Goal: Information Seeking & Learning: Get advice/opinions

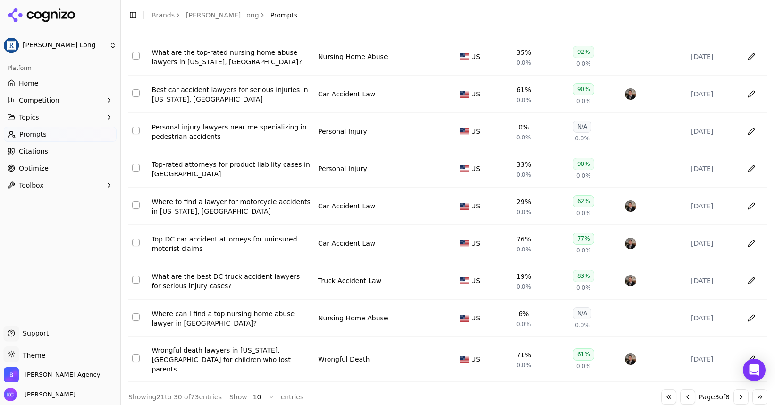
scroll to position [110, 0]
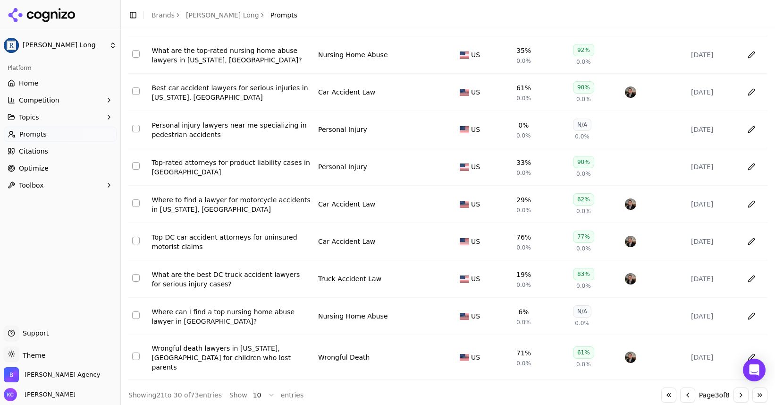
click at [741, 388] on button "Go to next page" at bounding box center [741, 394] width 15 height 15
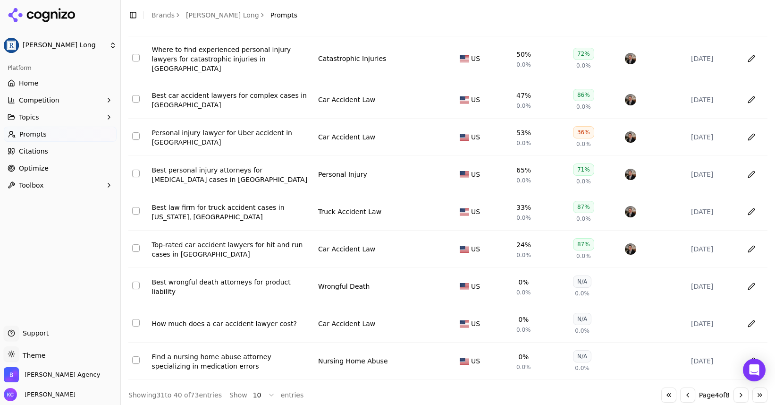
click at [741, 388] on button "Go to next page" at bounding box center [741, 394] width 15 height 15
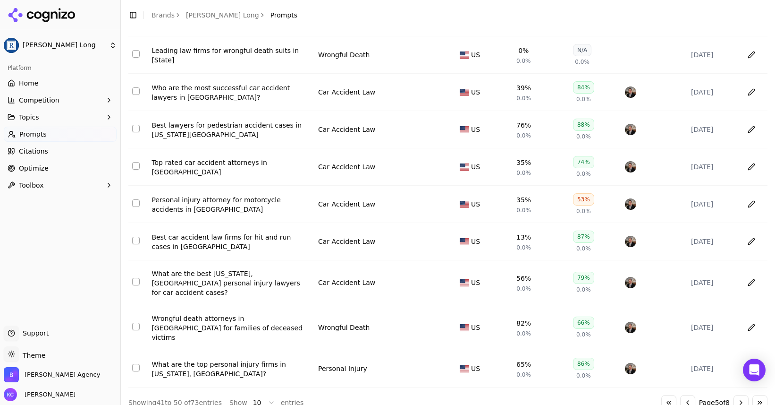
click at [740, 395] on button "Go to next page" at bounding box center [741, 402] width 15 height 15
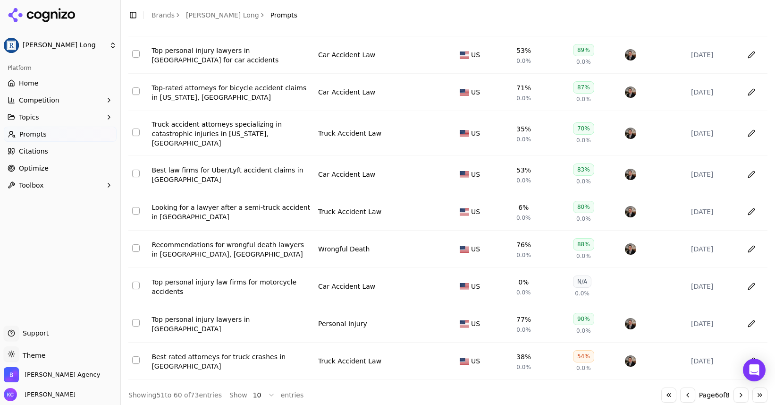
click at [294, 240] on div "Recommendations for wrongful death lawyers in [GEOGRAPHIC_DATA], [GEOGRAPHIC_DA…" at bounding box center [231, 249] width 159 height 19
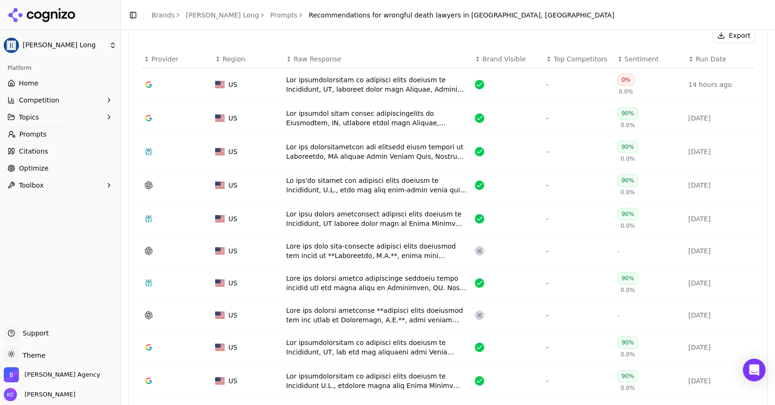
scroll to position [340, 0]
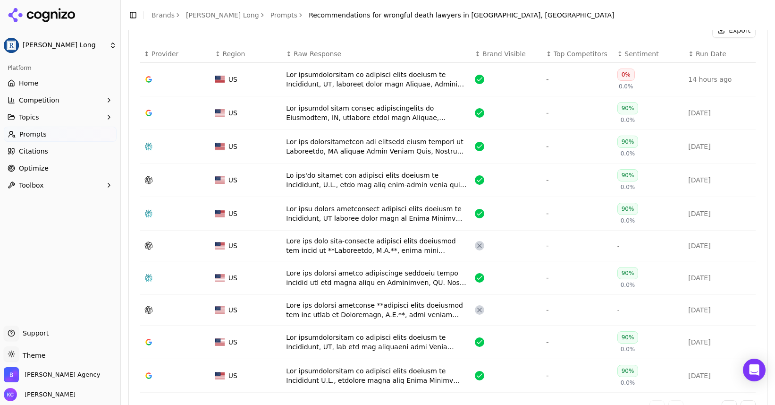
click at [357, 268] on div "Data table" at bounding box center [376, 277] width 181 height 19
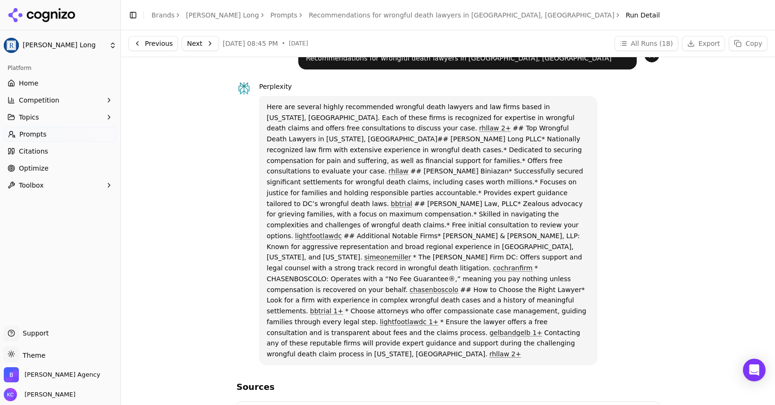
scroll to position [21, 0]
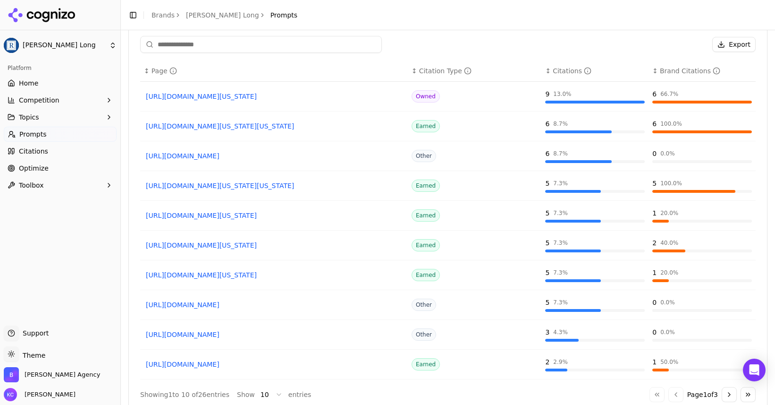
scroll to position [794, 0]
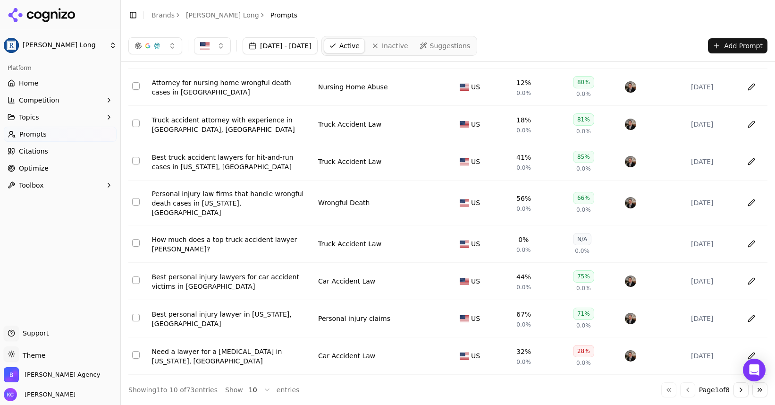
scroll to position [110, 0]
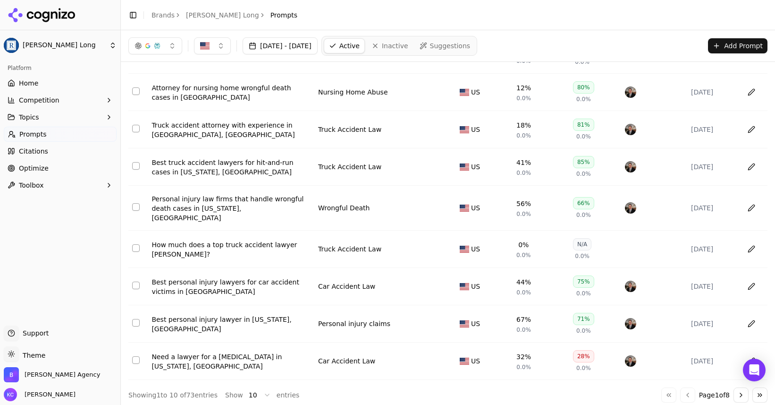
click at [254, 353] on div "Need a lawyer for a [MEDICAL_DATA] in [US_STATE], [GEOGRAPHIC_DATA]" at bounding box center [231, 361] width 159 height 19
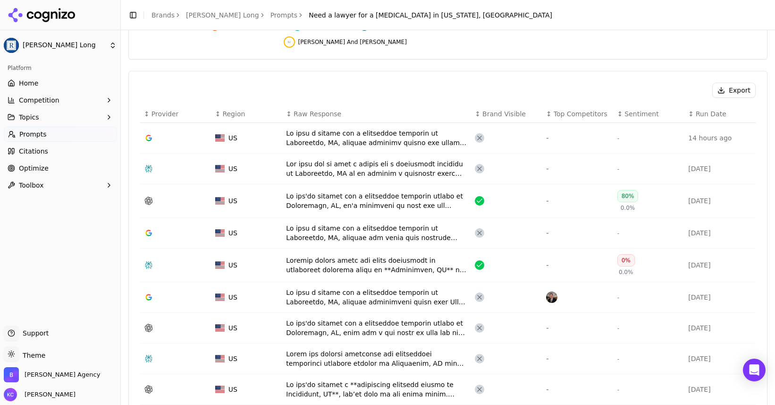
scroll to position [282, 0]
click at [405, 254] on div "Data table" at bounding box center [376, 263] width 181 height 19
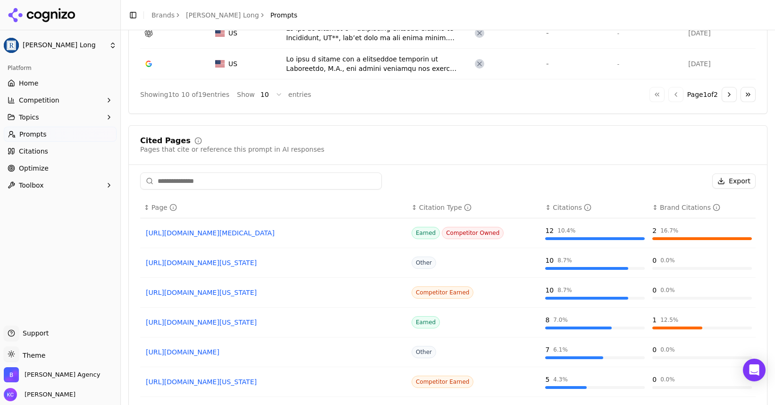
scroll to position [649, 0]
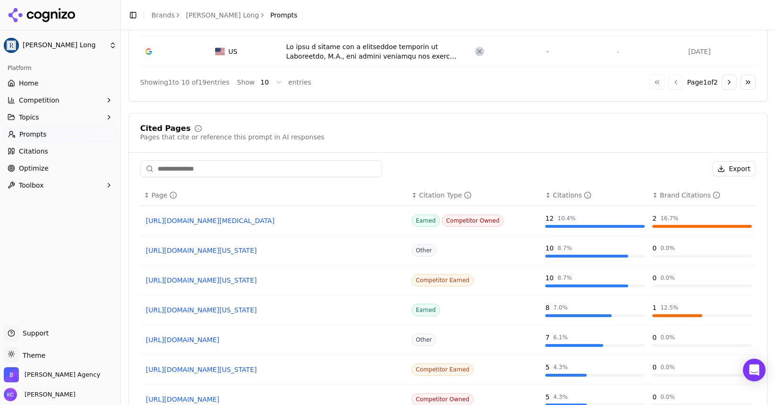
click at [37, 168] on span "Optimize" at bounding box center [34, 167] width 30 height 9
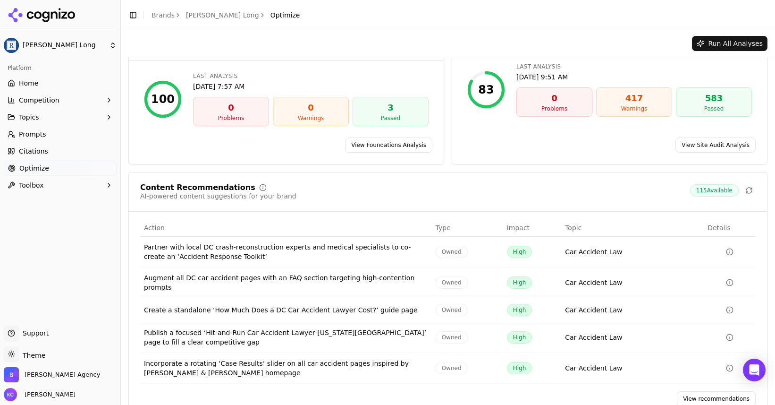
scroll to position [58, 0]
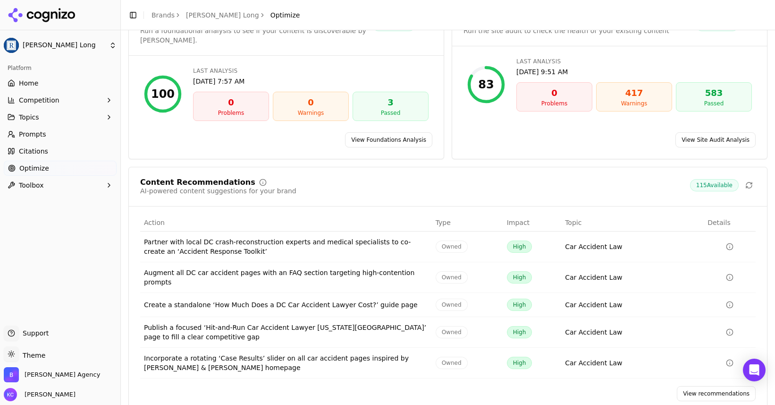
click at [722, 386] on link "View recommendations" at bounding box center [716, 393] width 79 height 15
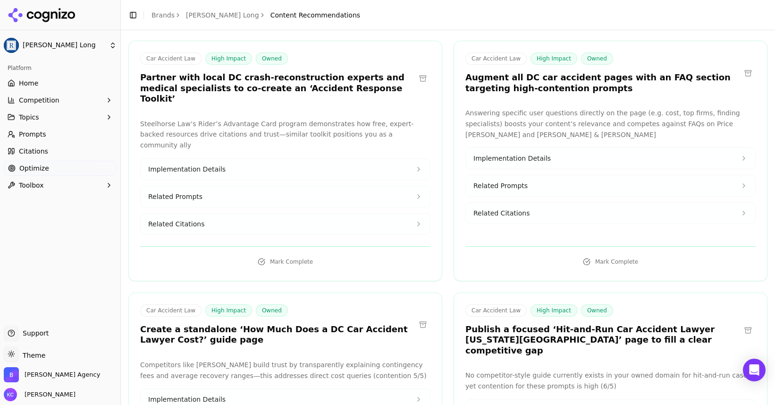
scroll to position [67, 0]
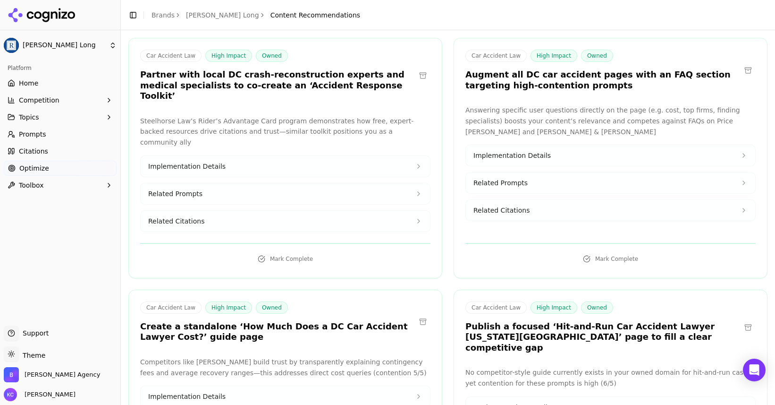
click at [502, 155] on span "Implementation Details" at bounding box center [511, 155] width 77 height 9
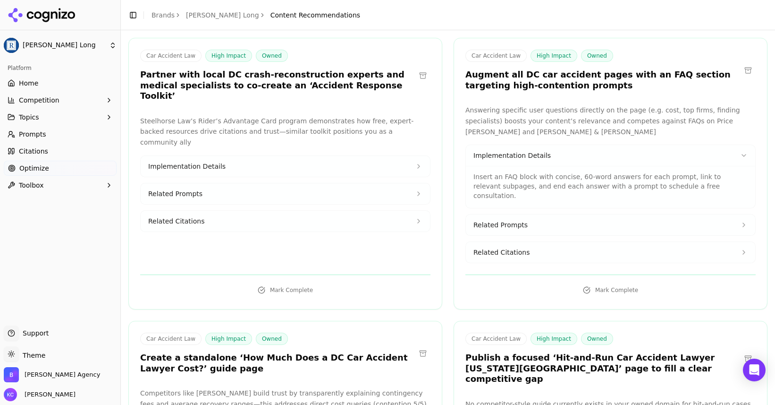
click at [512, 220] on span "Related Prompts" at bounding box center [500, 224] width 54 height 9
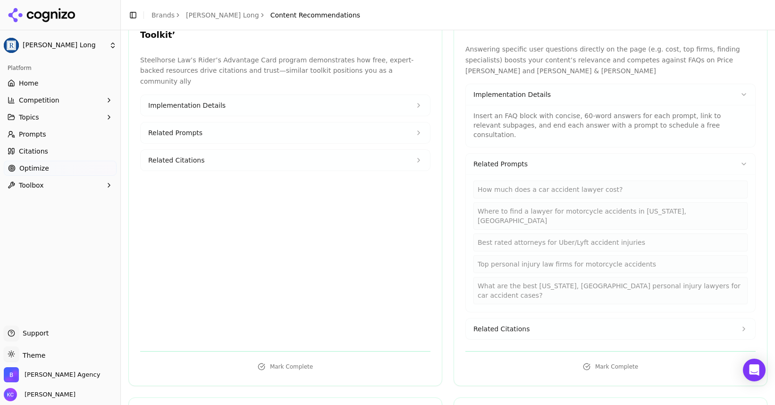
scroll to position [137, 0]
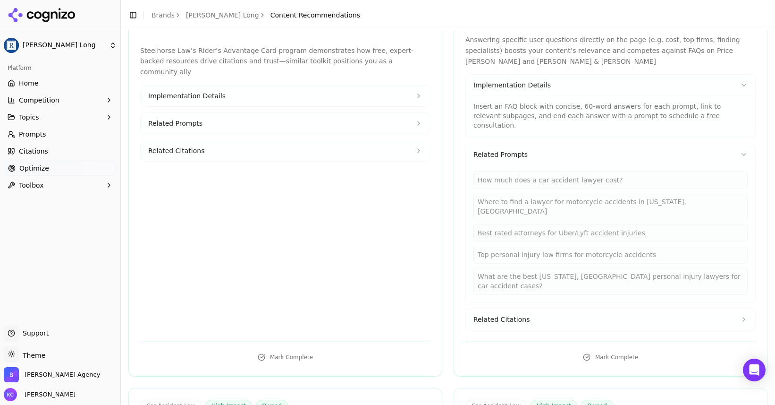
click at [518, 314] on span "Related Citations" at bounding box center [501, 318] width 56 height 9
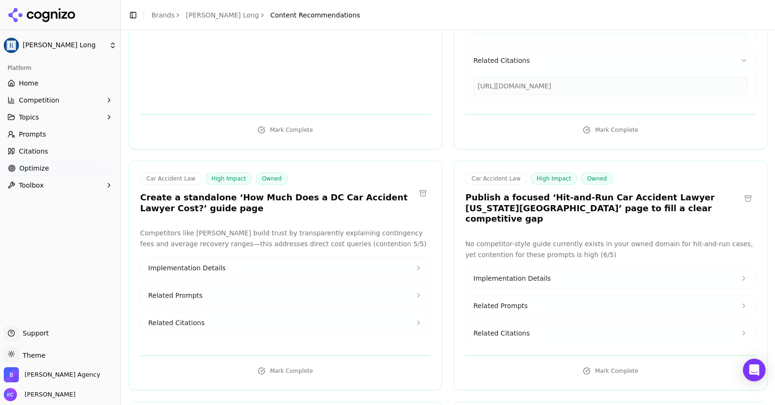
scroll to position [397, 0]
click at [529, 272] on span "Implementation Details" at bounding box center [511, 276] width 77 height 9
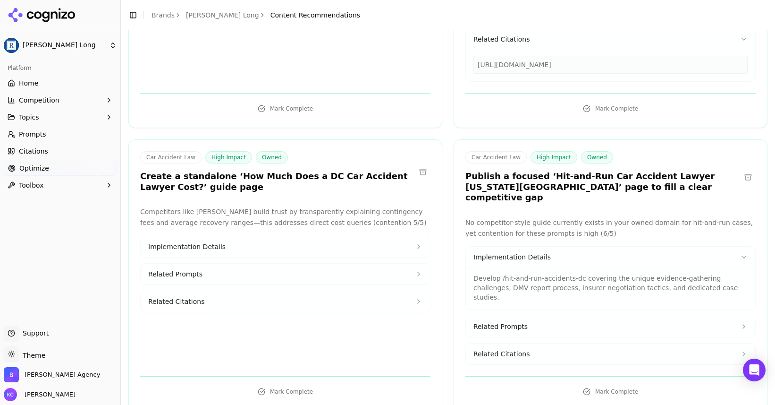
scroll to position [418, 0]
click at [503, 321] on span "Related Prompts" at bounding box center [500, 325] width 54 height 9
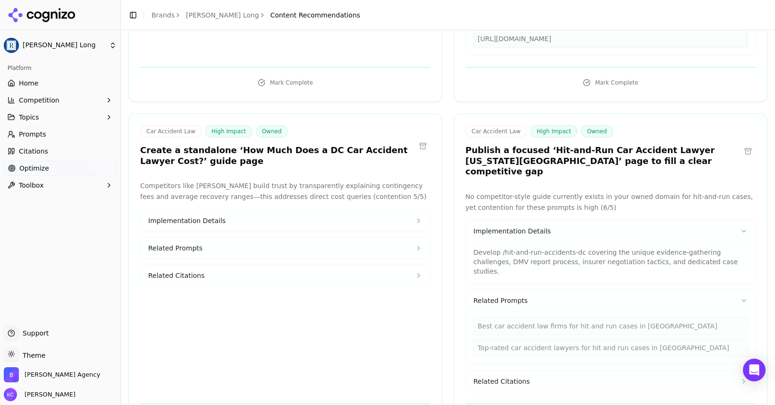
scroll to position [445, 0]
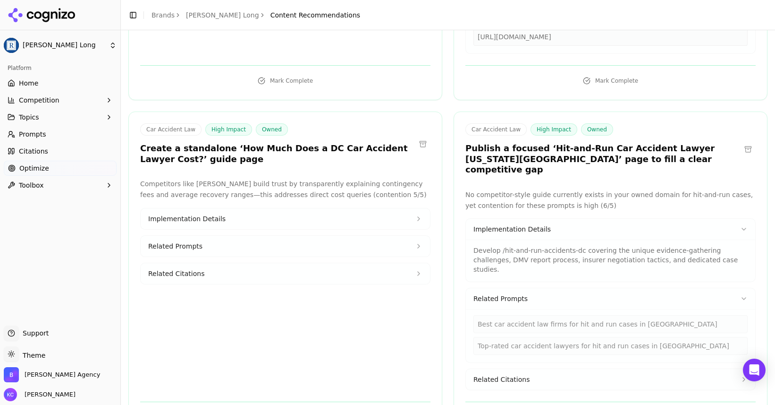
click at [515, 374] on span "Related Citations" at bounding box center [501, 378] width 56 height 9
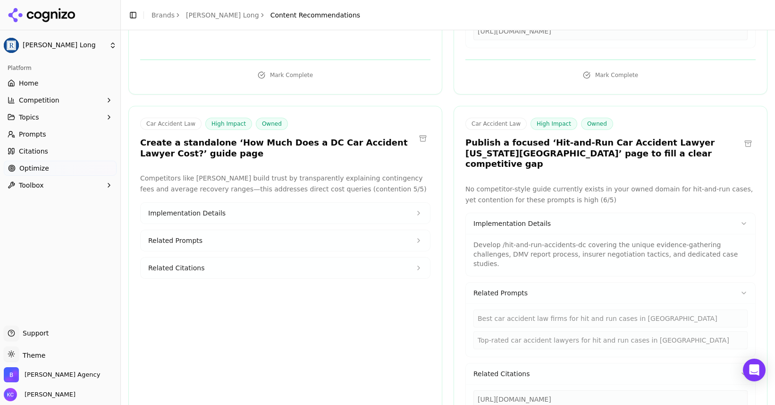
scroll to position [453, 0]
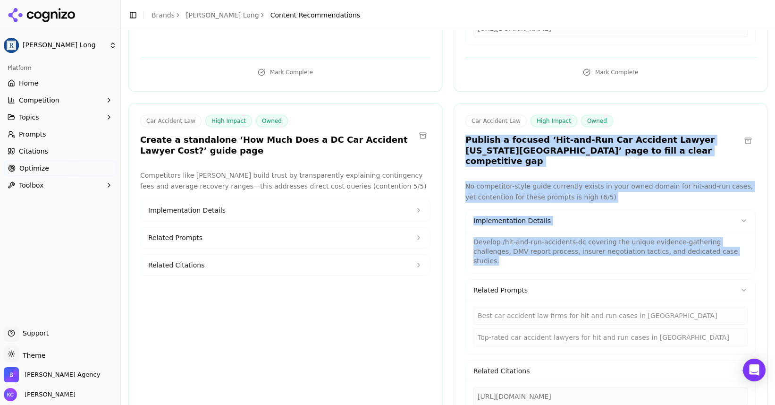
drag, startPoint x: 466, startPoint y: 113, endPoint x: 724, endPoint y: 221, distance: 279.1
click at [724, 221] on div "Car Accident Law High Impact Owned Publish a focused ‘Hit-and-Run Car Accident …" at bounding box center [611, 281] width 314 height 356
copy div "Publish a focused ‘Hit-and-Run Car Accident Lawyer [US_STATE][GEOGRAPHIC_DATA]’…"
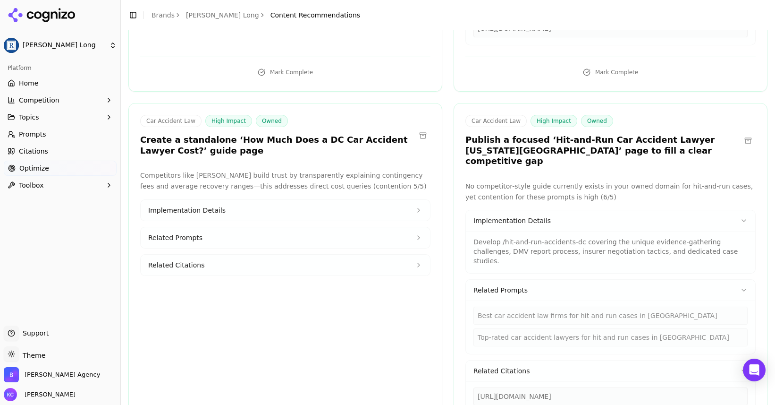
click at [645, 130] on div "Car Accident Law High Impact Owned Publish a focused ‘Hit-and-Run Car Accident …" at bounding box center [610, 142] width 313 height 55
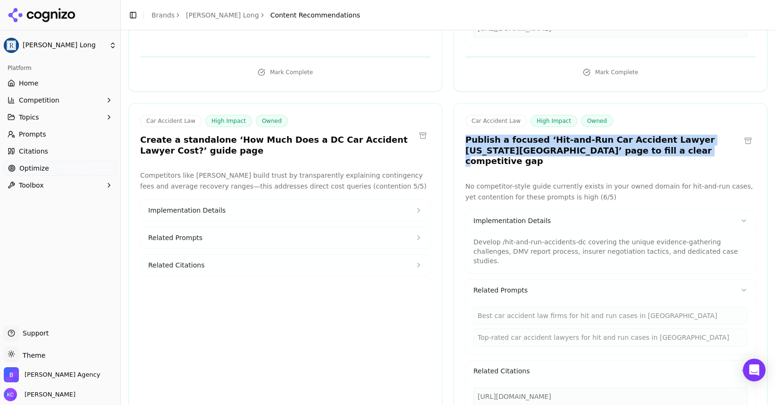
drag, startPoint x: 465, startPoint y: 110, endPoint x: 625, endPoint y: 127, distance: 161.8
click at [625, 127] on div "Car Accident Law High Impact Owned Publish a focused ‘Hit-and-Run Car Accident …" at bounding box center [610, 142] width 313 height 55
copy h3 "Publish a focused ‘Hit-and-Run Car Accident Lawyer [US_STATE][GEOGRAPHIC_DATA]’…"
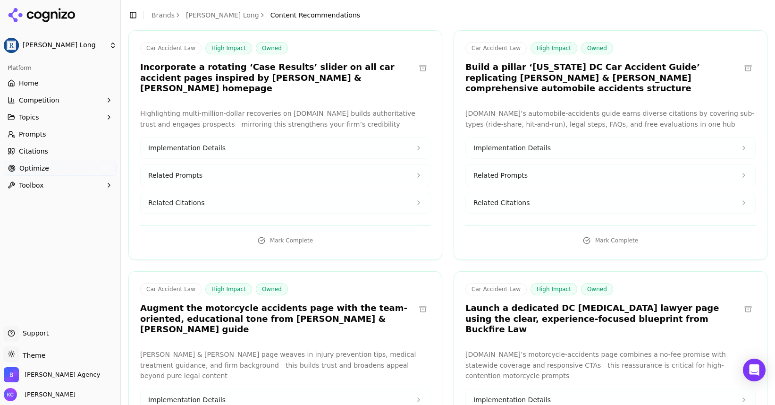
scroll to position [894, 0]
click at [211, 394] on span "Implementation Details" at bounding box center [186, 398] width 77 height 9
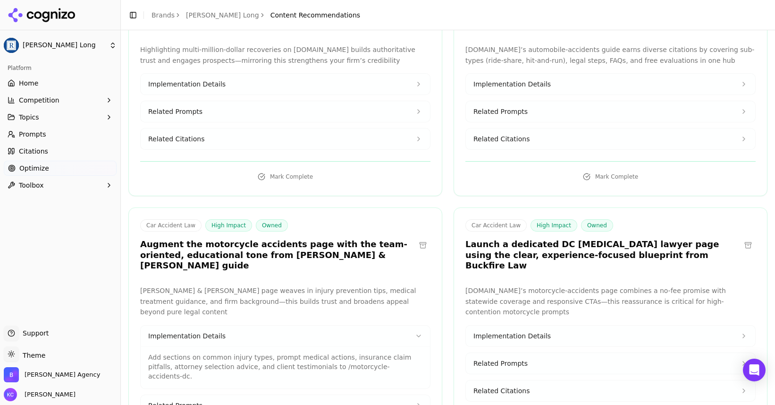
scroll to position [961, 0]
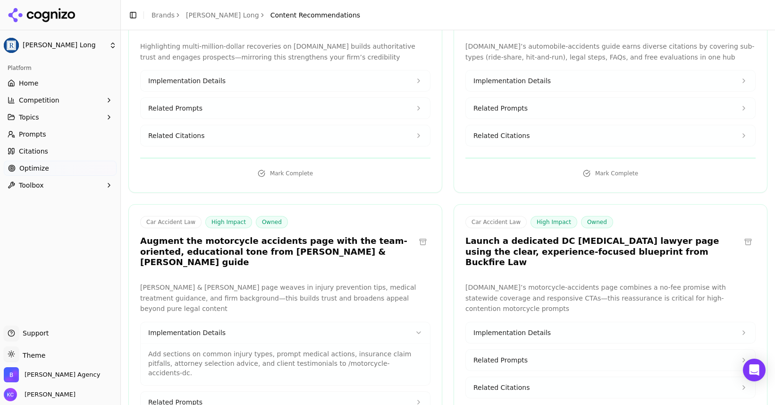
click at [170, 397] on span "Related Prompts" at bounding box center [175, 401] width 54 height 9
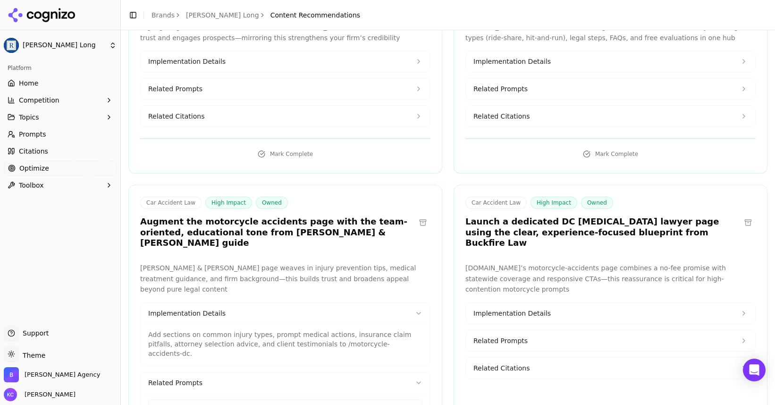
scroll to position [1009, 0]
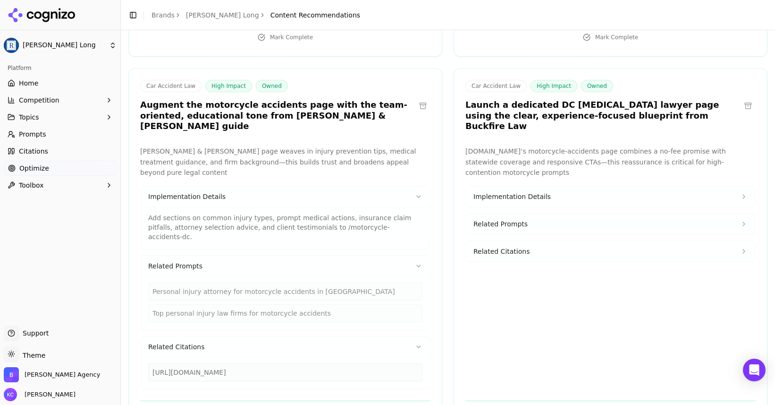
scroll to position [1100, 0]
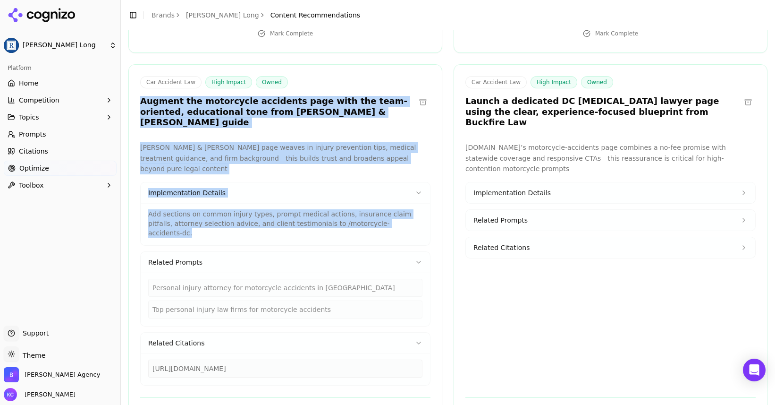
drag, startPoint x: 141, startPoint y: 42, endPoint x: 411, endPoint y: 149, distance: 290.5
click at [411, 149] on div "Car Accident Law High Impact Owned Augment the motorcycle accidents page with t…" at bounding box center [285, 247] width 314 height 367
copy div "Augment the motorcycle accidents page with the team-oriented, educational tone …"
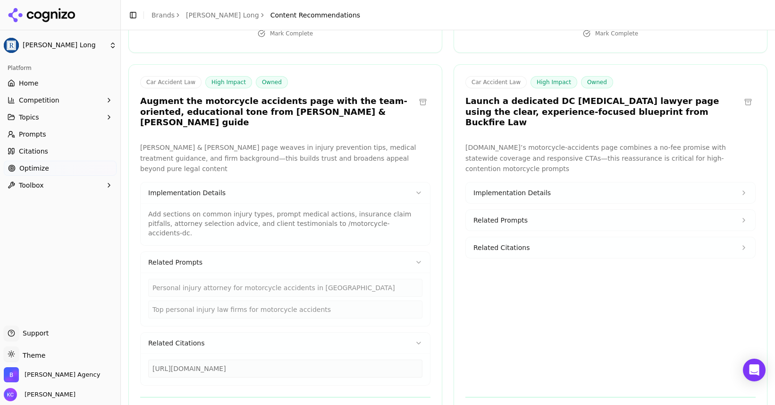
click at [263, 359] on div "[URL][DOMAIN_NAME]" at bounding box center [285, 368] width 274 height 18
drag, startPoint x: 152, startPoint y: 278, endPoint x: 334, endPoint y: 282, distance: 181.3
click at [334, 359] on div "[URL][DOMAIN_NAME]" at bounding box center [285, 368] width 274 height 18
copy div "[URL][DOMAIN_NAME]"
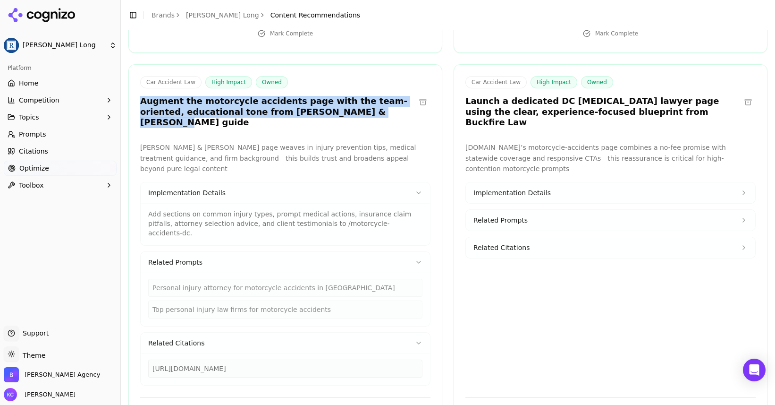
drag, startPoint x: 142, startPoint y: 42, endPoint x: 347, endPoint y: 56, distance: 205.3
click at [347, 96] on h3 "Augment the motorcycle accidents page with the team-oriented, educational tone …" at bounding box center [277, 112] width 275 height 32
copy h3 "Augment the motorcycle accidents page with the team-oriented, educational tone …"
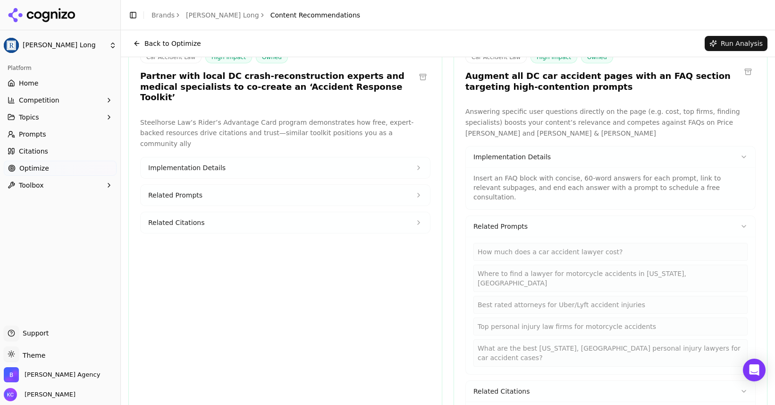
scroll to position [0, 0]
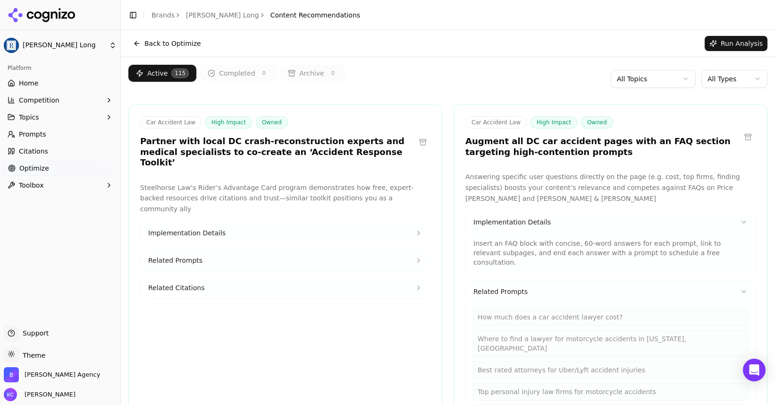
click at [747, 77] on html "[PERSON_NAME] Long Platform Home Competition Topics Prompts Citations Optimize …" at bounding box center [387, 202] width 775 height 405
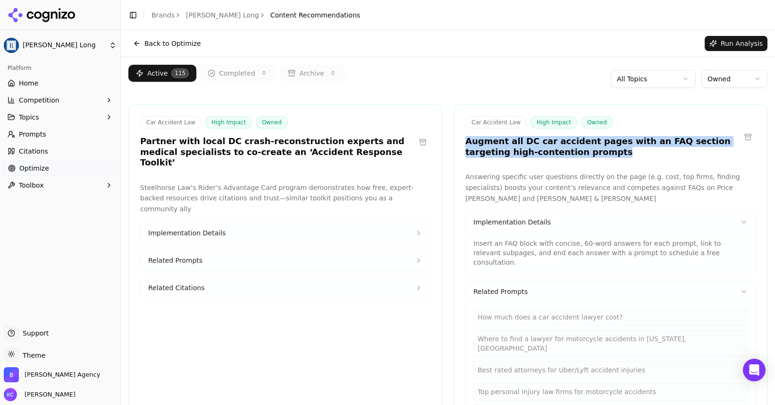
drag, startPoint x: 466, startPoint y: 142, endPoint x: 589, endPoint y: 155, distance: 123.4
click at [589, 155] on h3 "Augment all DC car accident pages with an FAQ section targeting high-contention…" at bounding box center [602, 146] width 275 height 21
copy h3 "Augment all DC car accident pages with an FAQ section targeting high-contention…"
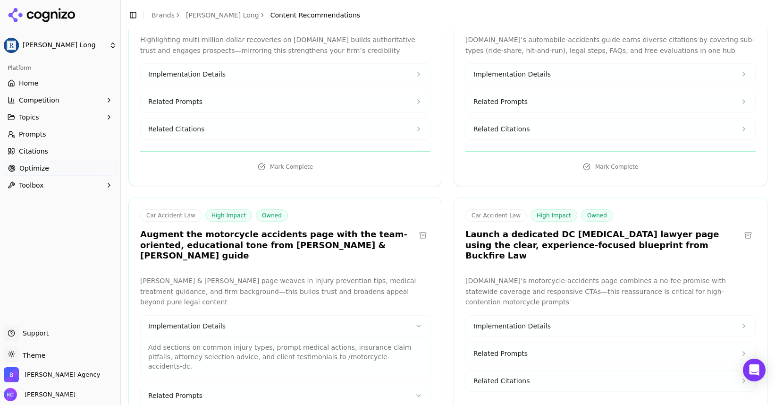
scroll to position [968, 0]
click at [509, 320] on span "Implementation Details" at bounding box center [511, 324] width 77 height 9
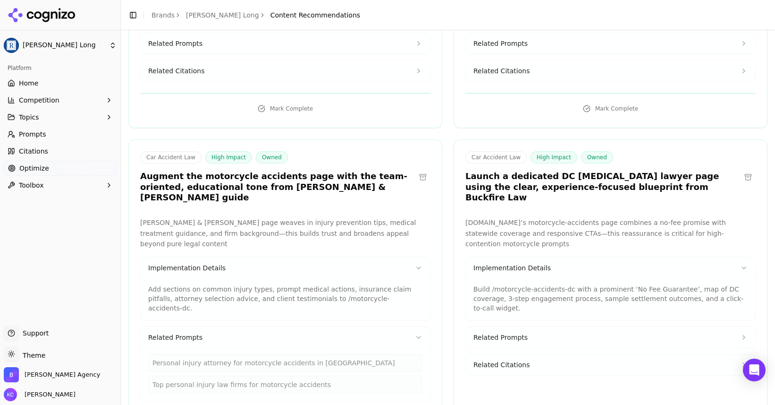
scroll to position [1029, 0]
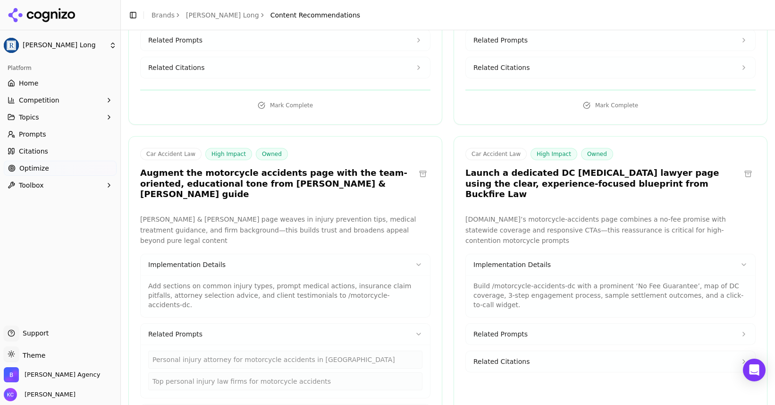
click at [528, 323] on button "Related Prompts" at bounding box center [610, 333] width 289 height 21
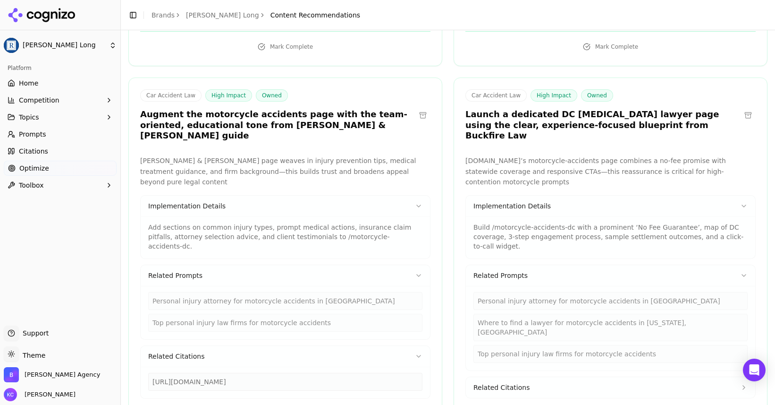
scroll to position [1091, 0]
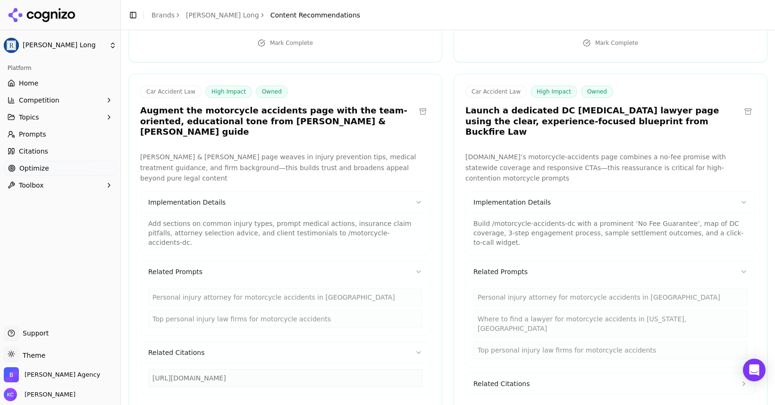
click at [514, 379] on span "Related Citations" at bounding box center [501, 383] width 56 height 9
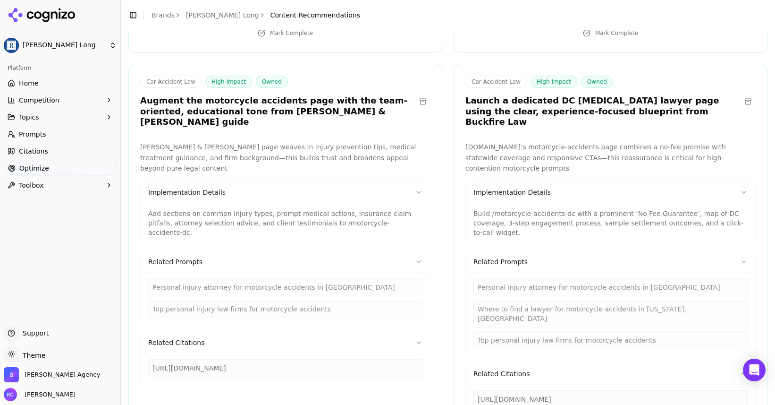
scroll to position [1104, 0]
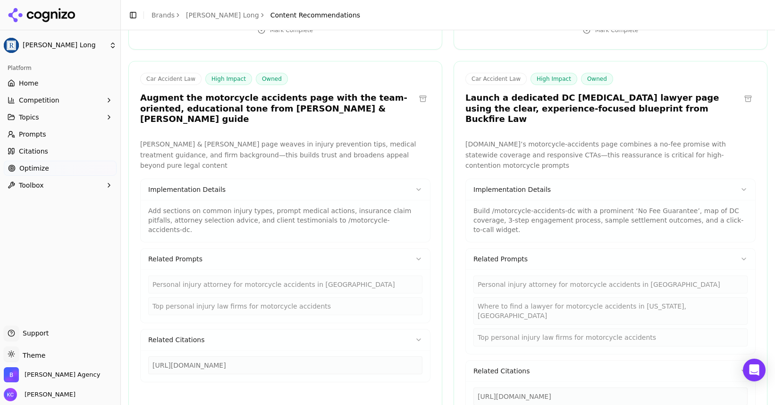
drag, startPoint x: 477, startPoint y: 318, endPoint x: 658, endPoint y: 319, distance: 180.8
click at [658, 387] on div "[URL][DOMAIN_NAME]" at bounding box center [610, 396] width 274 height 18
copy div "[URL][DOMAIN_NAME]"
